Goal: Task Accomplishment & Management: Manage account settings

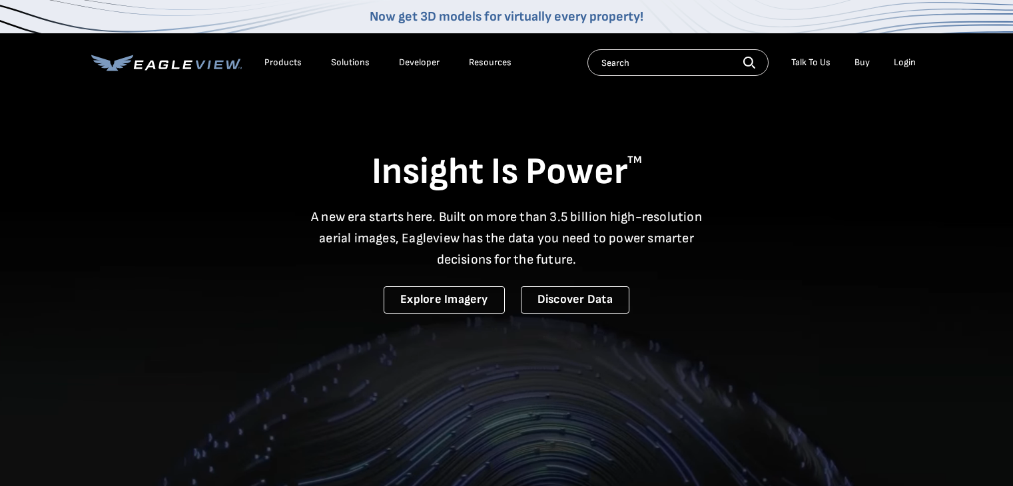
click at [912, 65] on div "Login" at bounding box center [905, 63] width 22 height 12
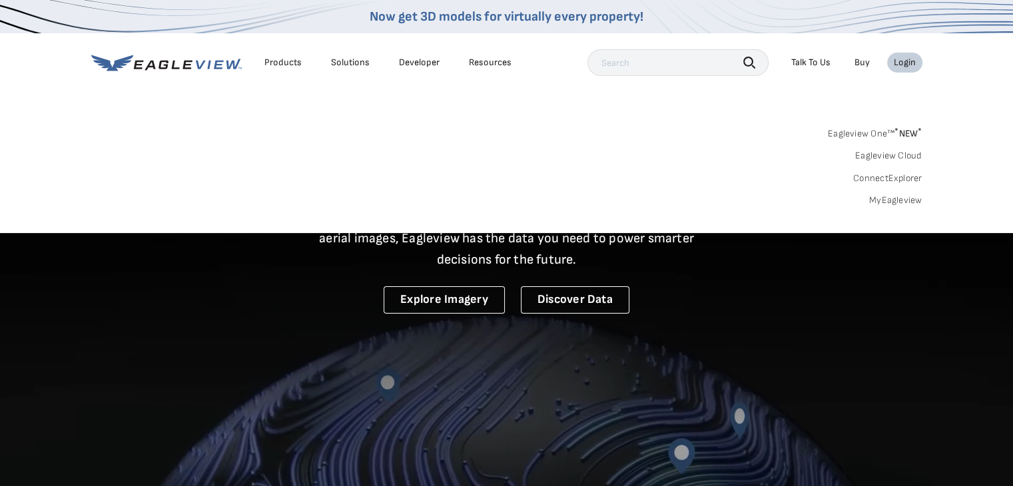
click at [897, 155] on link "Eagleview Cloud" at bounding box center [888, 156] width 67 height 12
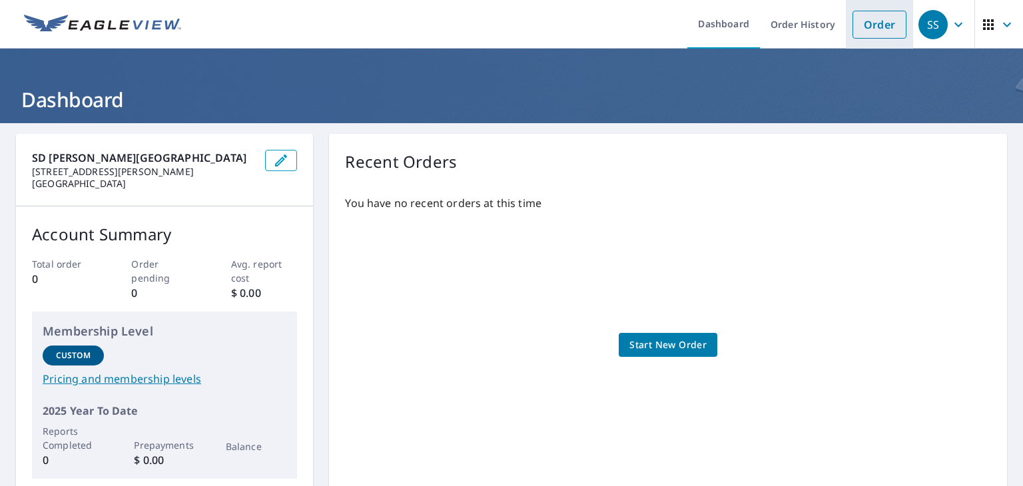
click at [876, 27] on link "Order" at bounding box center [879, 25] width 54 height 28
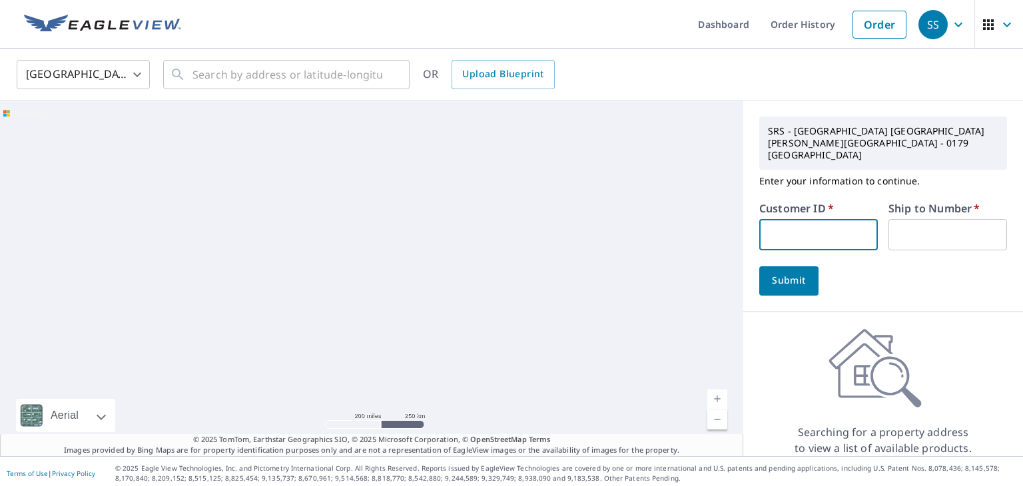
click at [819, 219] on input "text" at bounding box center [818, 234] width 119 height 31
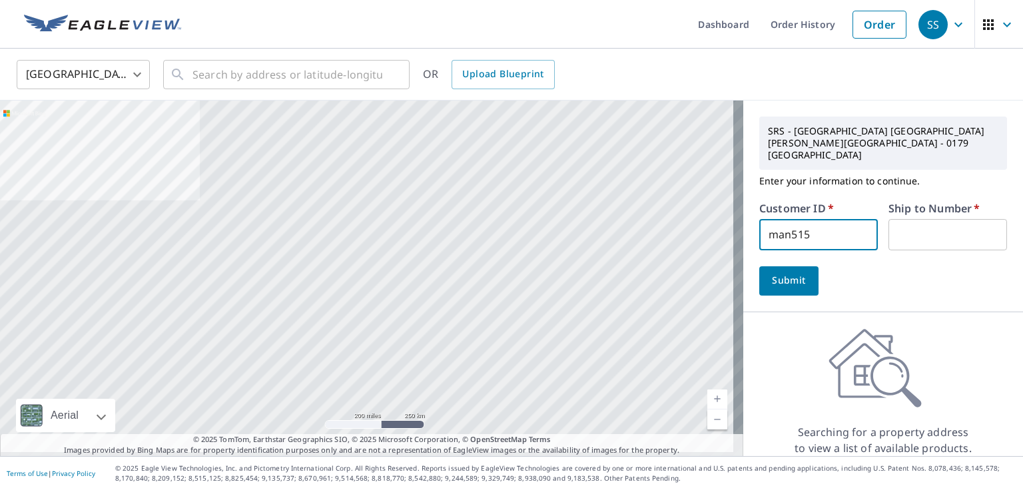
type input "man515"
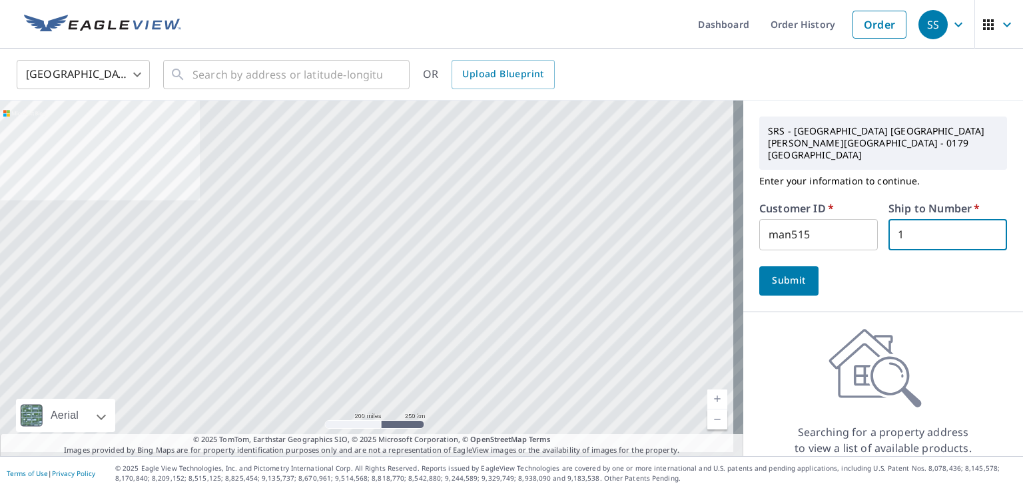
type input "1"
click at [781, 272] on span "Submit" at bounding box center [789, 280] width 38 height 17
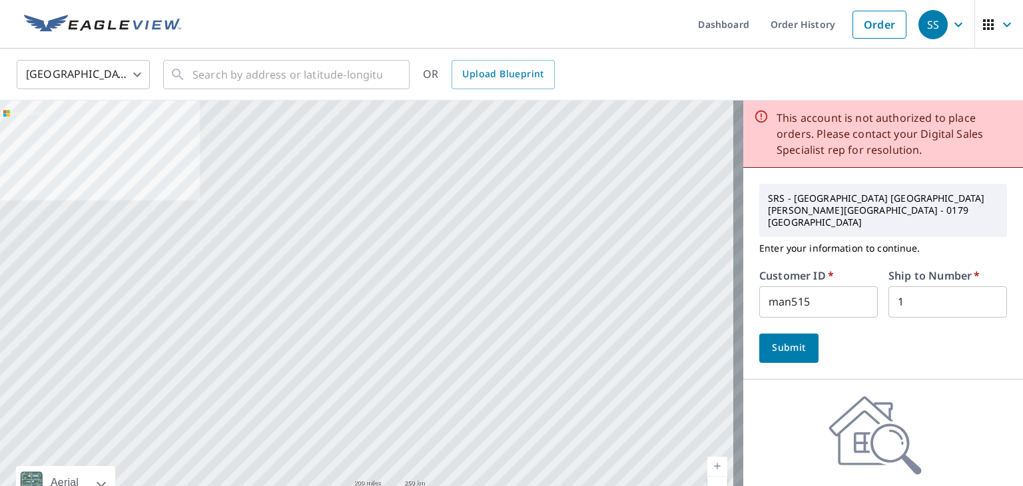
click at [823, 286] on input "man515" at bounding box center [818, 301] width 119 height 31
click at [815, 286] on input "man515" at bounding box center [818, 301] width 119 height 31
click at [799, 334] on button "Submit" at bounding box center [788, 348] width 59 height 29
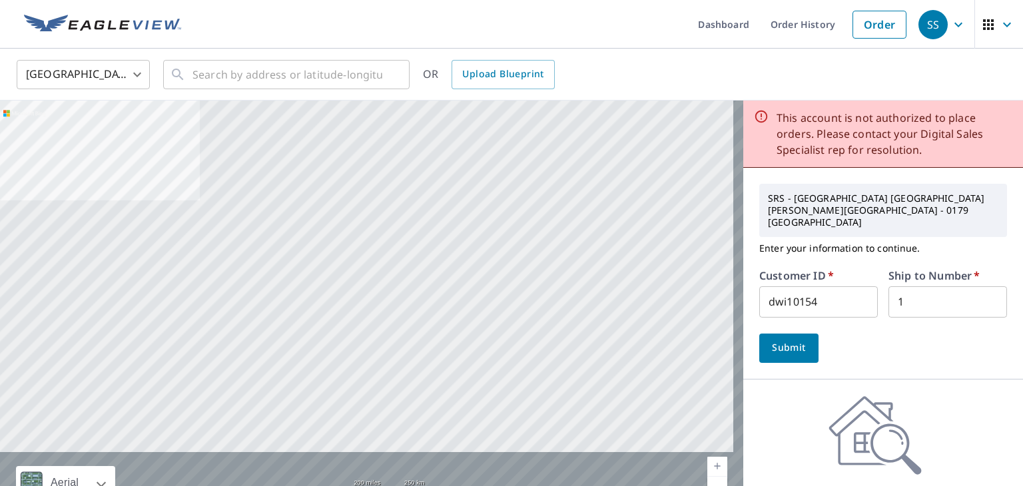
click at [814, 286] on input "dwi10154" at bounding box center [818, 301] width 119 height 31
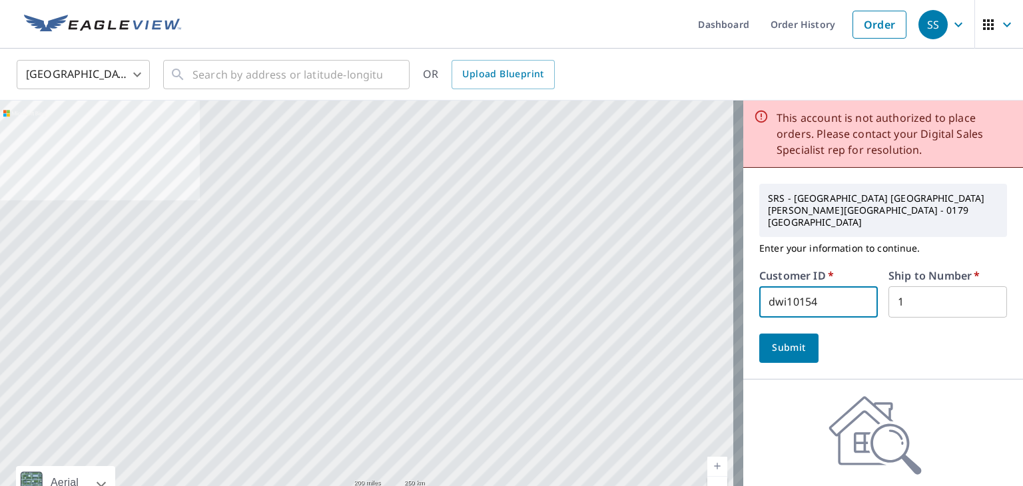
click at [778, 286] on input "dwi10154" at bounding box center [818, 301] width 119 height 31
click at [789, 286] on input "dwi10154" at bounding box center [818, 301] width 119 height 31
click at [793, 286] on input "dwi10154" at bounding box center [818, 301] width 119 height 31
click at [793, 340] on span "Submit" at bounding box center [789, 348] width 38 height 17
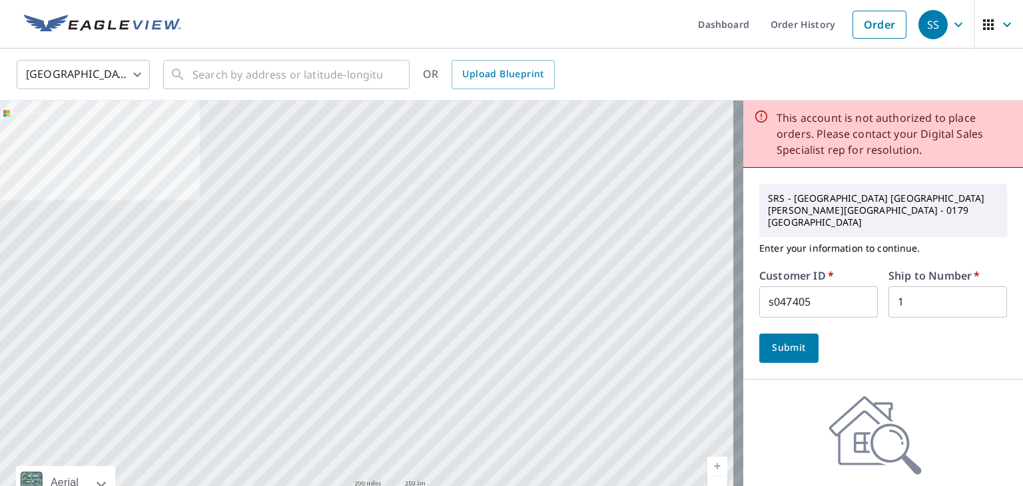
click at [813, 286] on input "s047405" at bounding box center [818, 301] width 119 height 31
type input "cash"
click at [911, 286] on input "1" at bounding box center [947, 301] width 119 height 31
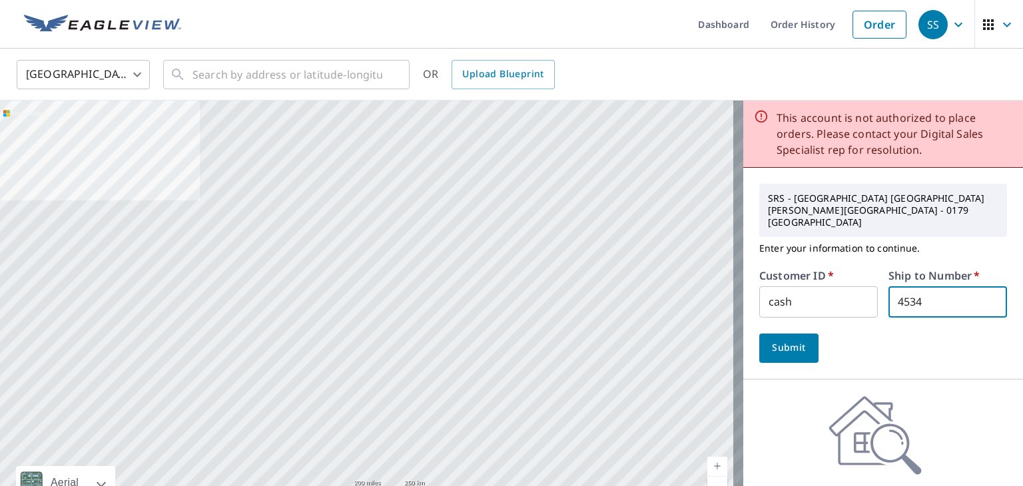
type input "4534"
click at [786, 334] on button "Submit" at bounding box center [788, 348] width 59 height 29
click at [789, 286] on input "cash" at bounding box center [818, 301] width 119 height 31
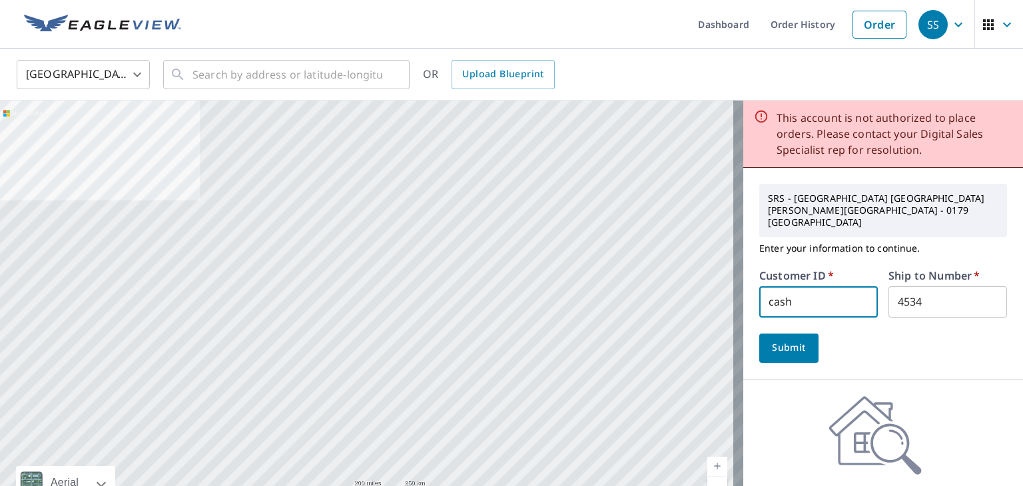
click at [789, 286] on input "cash" at bounding box center [818, 301] width 119 height 31
type input "sdsan"
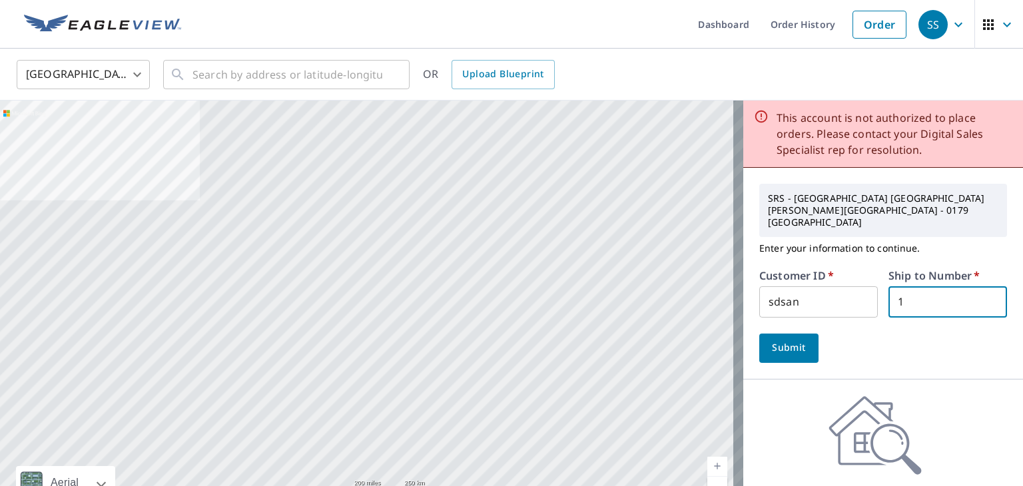
click at [906, 286] on input "1" at bounding box center [947, 301] width 119 height 31
type input "8179"
click at [784, 340] on span "Submit" at bounding box center [789, 348] width 38 height 17
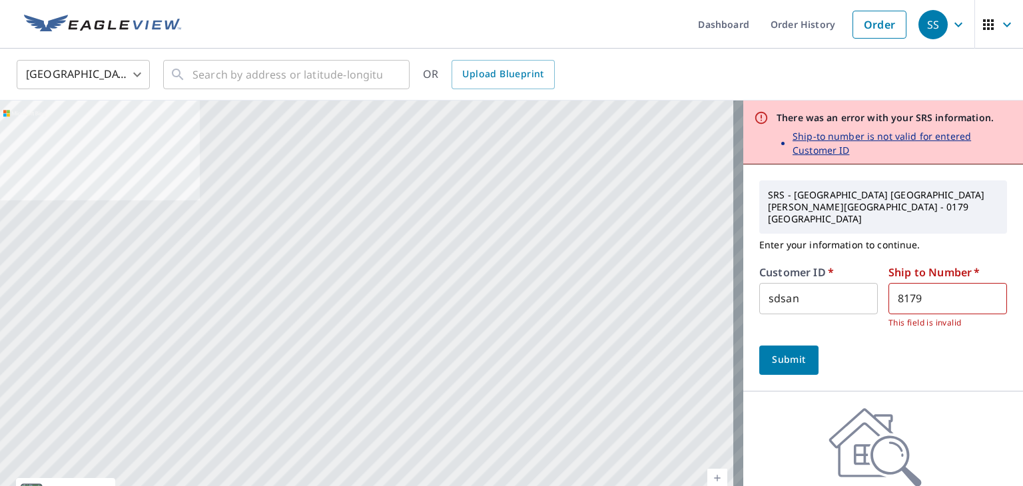
click at [944, 284] on input "8179" at bounding box center [947, 298] width 119 height 31
click at [799, 283] on input "sdsan" at bounding box center [818, 298] width 119 height 31
type input "cash"
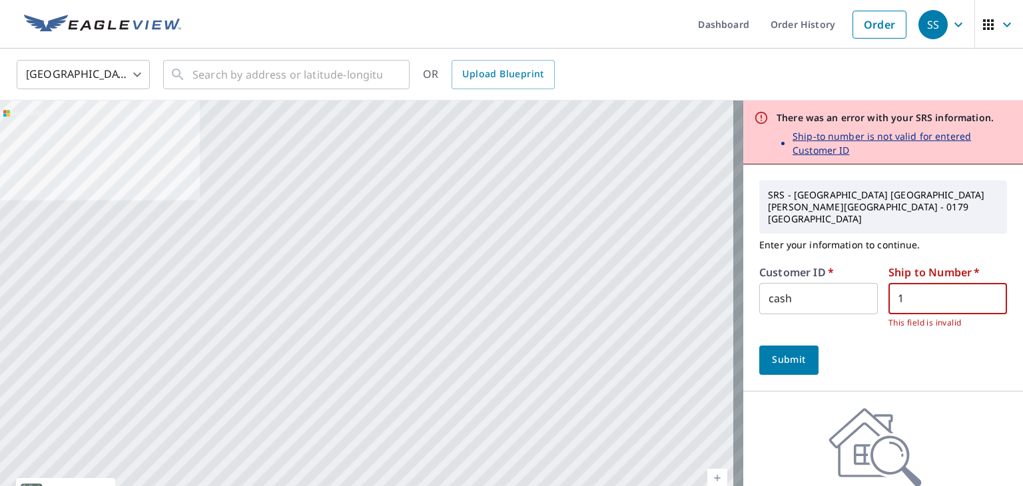
type input "1"
click at [779, 352] on span "Submit" at bounding box center [789, 360] width 38 height 17
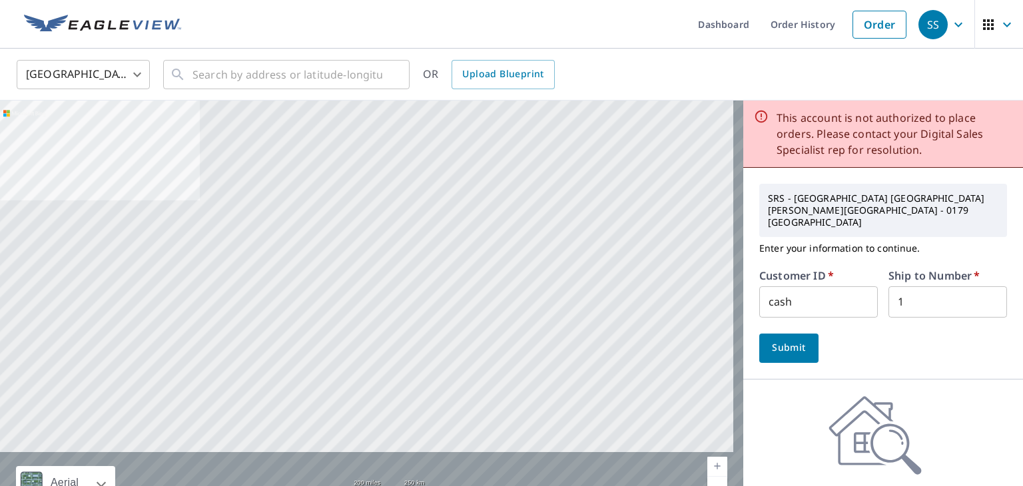
click at [928, 286] on input "1" at bounding box center [947, 301] width 119 height 31
click at [927, 286] on input "1" at bounding box center [947, 301] width 119 height 31
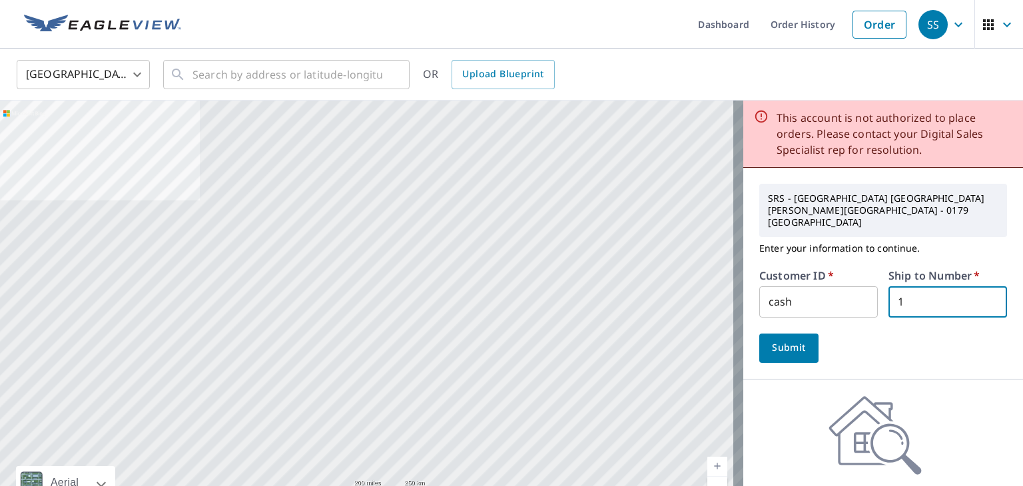
click at [950, 21] on icon "button" at bounding box center [958, 25] width 16 height 16
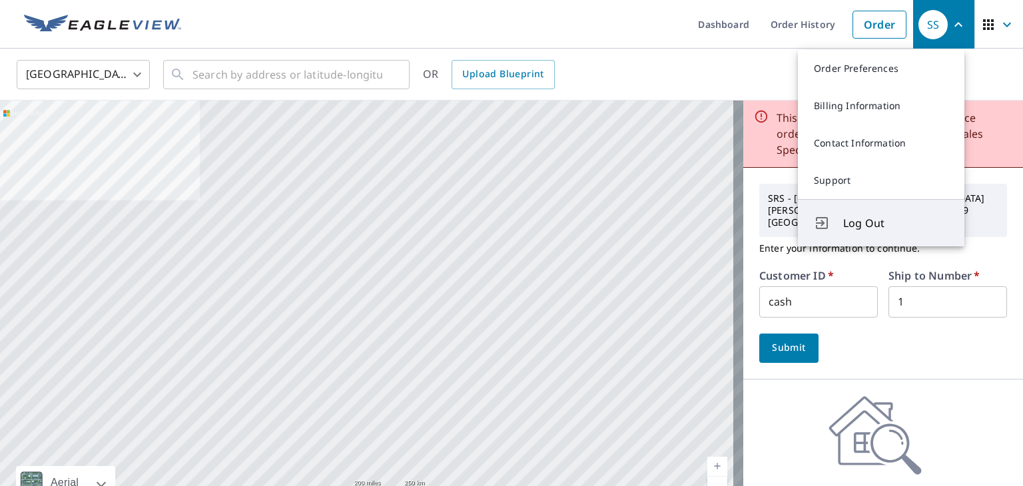
click at [869, 233] on button "Log Out" at bounding box center [881, 222] width 166 height 47
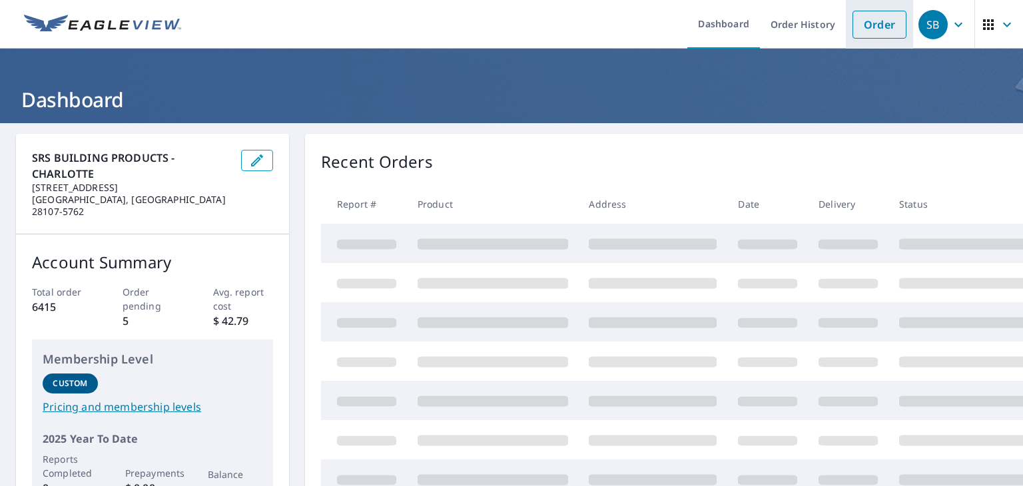
drag, startPoint x: 868, startPoint y: 23, endPoint x: 859, endPoint y: 36, distance: 15.3
click at [868, 23] on link "Order" at bounding box center [879, 25] width 54 height 28
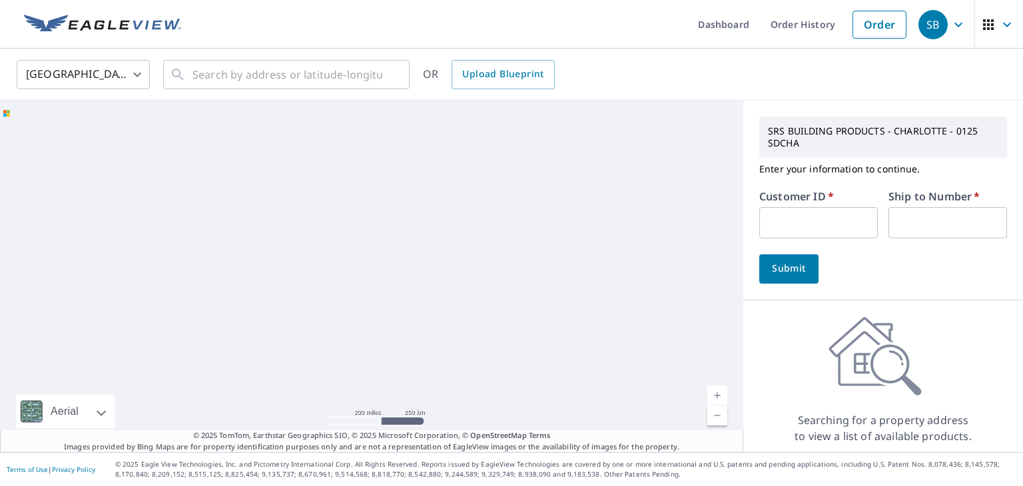
click at [807, 222] on input "text" at bounding box center [818, 222] width 119 height 31
type input "dwi10154"
drag, startPoint x: 938, startPoint y: 227, endPoint x: 936, endPoint y: 235, distance: 8.2
click at [938, 227] on input "text" at bounding box center [947, 222] width 119 height 31
type input "1"
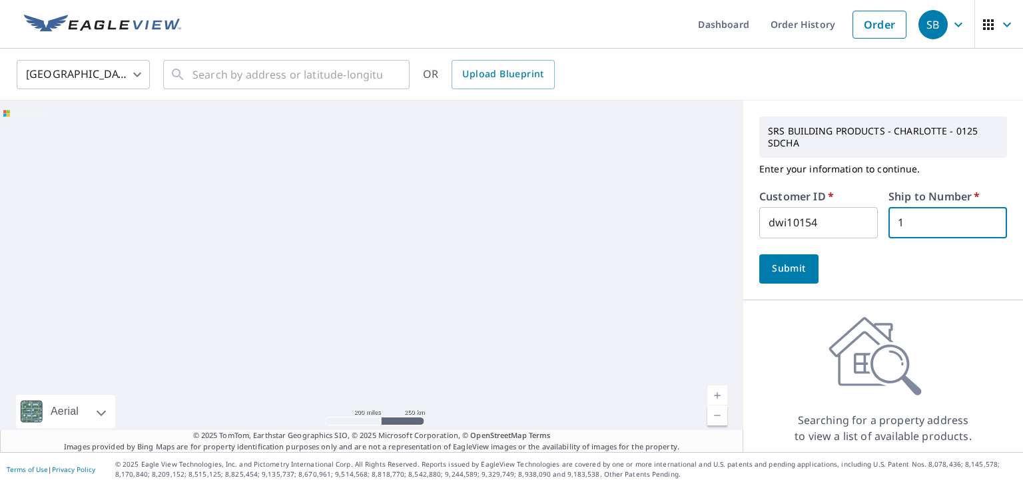
click at [781, 272] on span "Submit" at bounding box center [789, 268] width 38 height 17
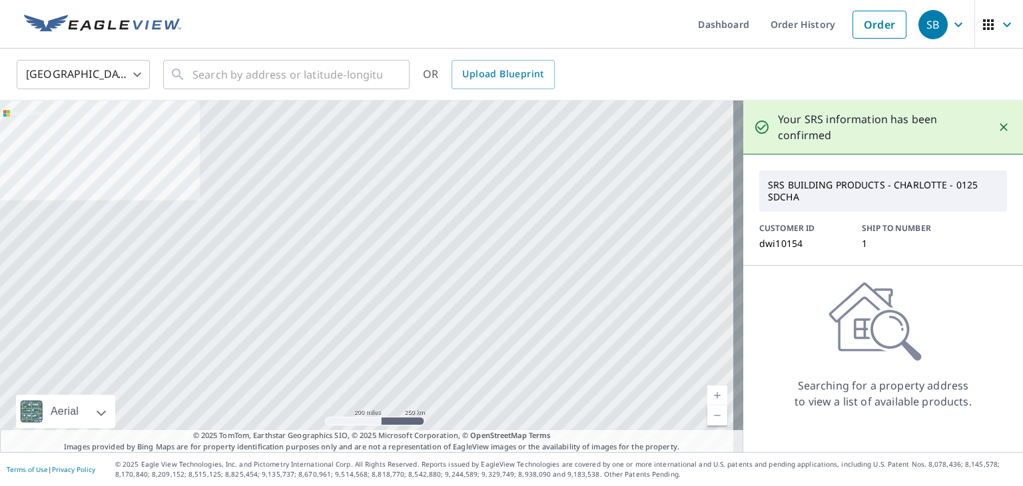
click at [938, 17] on span "SB" at bounding box center [943, 25] width 51 height 32
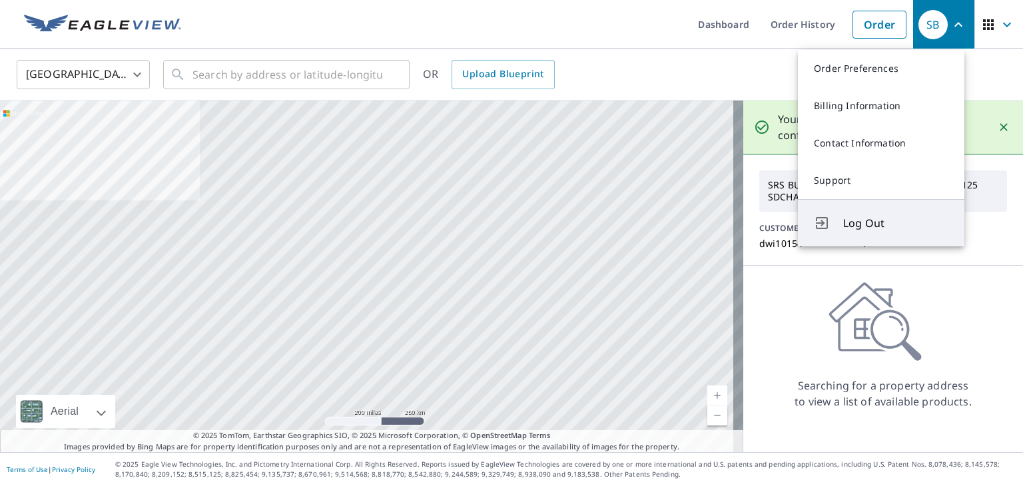
click at [862, 221] on span "Log Out" at bounding box center [895, 223] width 105 height 16
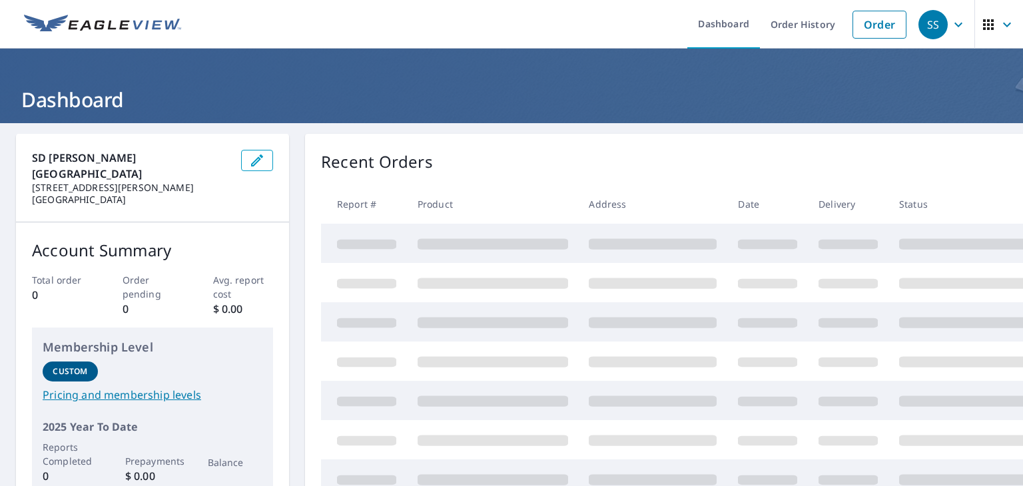
click at [950, 25] on icon "button" at bounding box center [958, 25] width 16 height 16
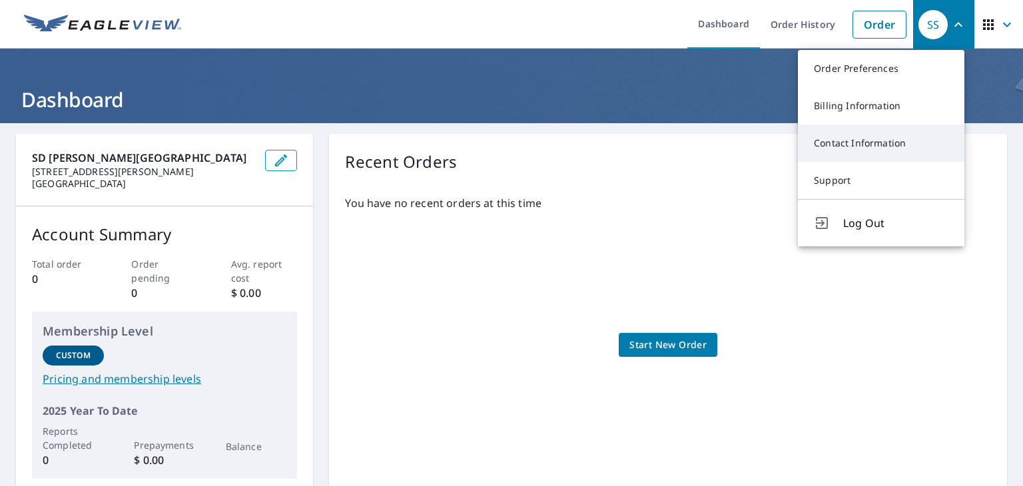
click at [868, 147] on link "Contact Information" at bounding box center [881, 143] width 166 height 37
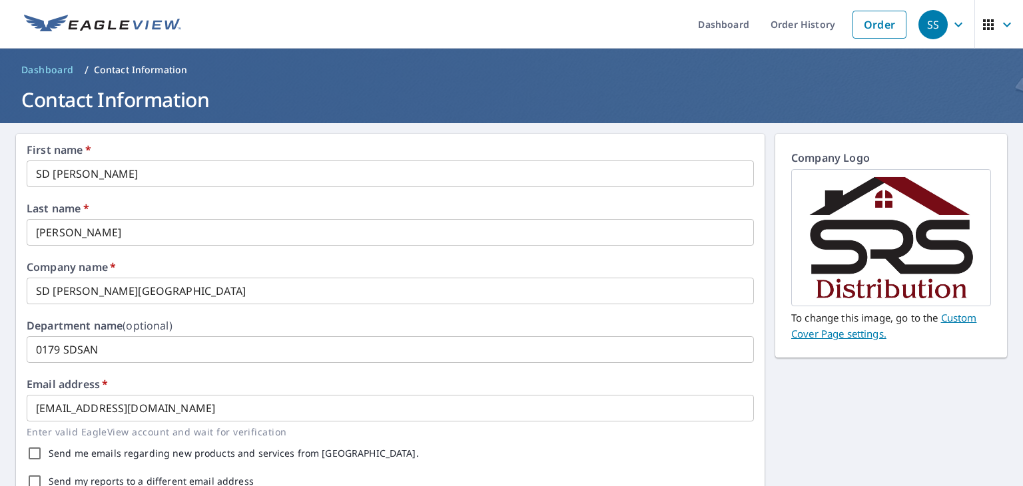
click at [950, 21] on icon "button" at bounding box center [958, 25] width 16 height 16
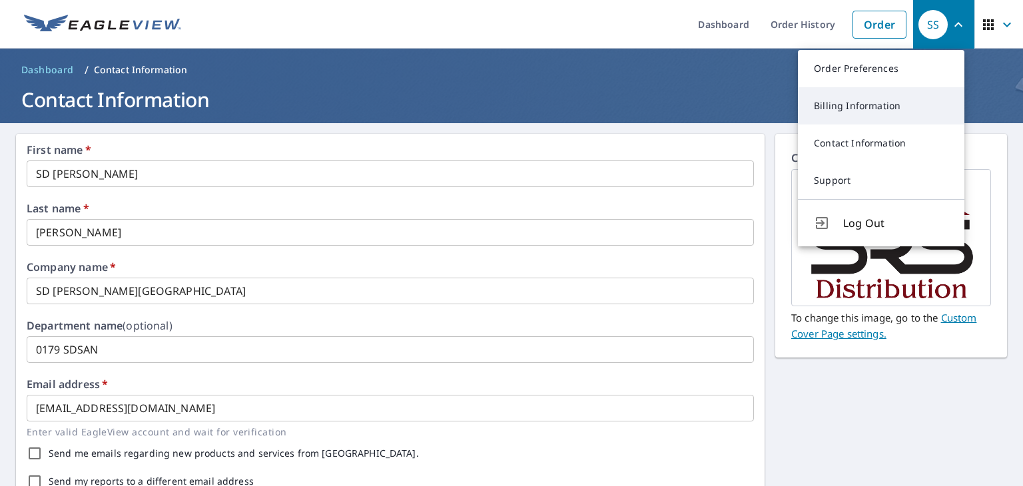
click at [894, 112] on link "Billing Information" at bounding box center [881, 105] width 166 height 37
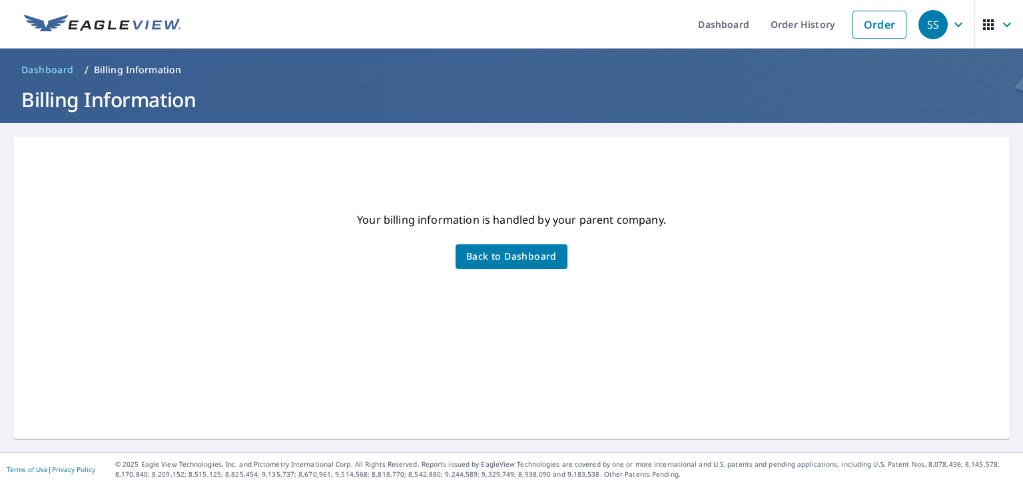
click at [934, 29] on div "SS" at bounding box center [932, 24] width 29 height 29
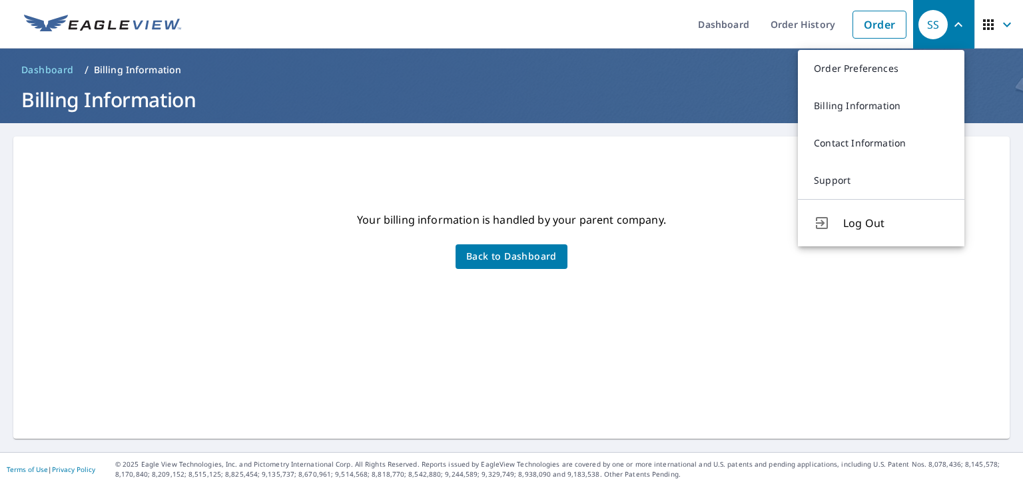
click at [606, 366] on div "Your billing information is handled by your parent company. Back to Dashboard" at bounding box center [511, 315] width 964 height 214
